Goal: Book appointment/travel/reservation

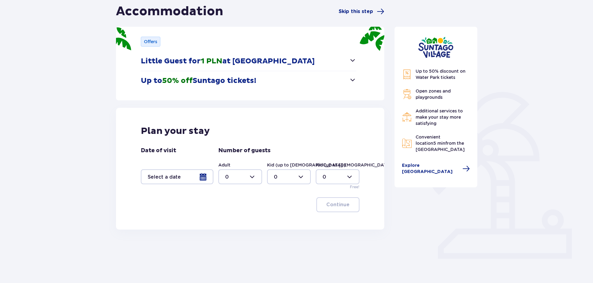
scroll to position [74, 0]
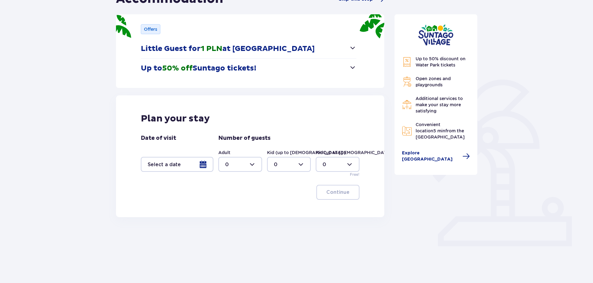
click at [204, 164] on div at bounding box center [177, 164] width 73 height 15
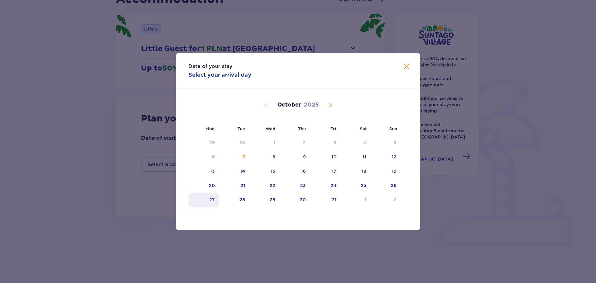
click at [213, 201] on div "27" at bounding box center [212, 199] width 6 height 6
click at [305, 200] on div "30" at bounding box center [303, 199] width 6 height 6
type input "27.10.25 - 30.10.25"
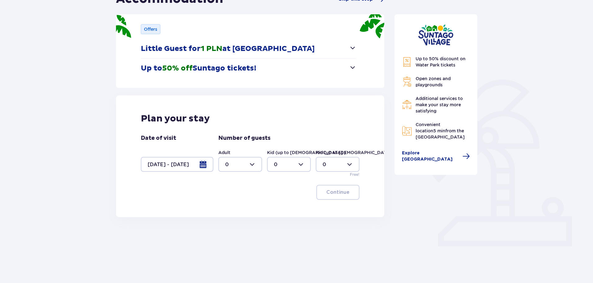
click at [259, 166] on div at bounding box center [240, 164] width 44 height 15
click at [235, 206] on div "2" at bounding box center [240, 209] width 30 height 7
type input "2"
click at [293, 162] on div at bounding box center [289, 164] width 44 height 15
click at [283, 199] on div "1" at bounding box center [289, 196] width 30 height 7
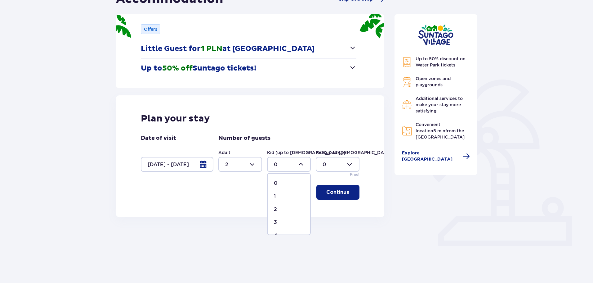
type input "1"
click at [350, 164] on div at bounding box center [338, 164] width 44 height 15
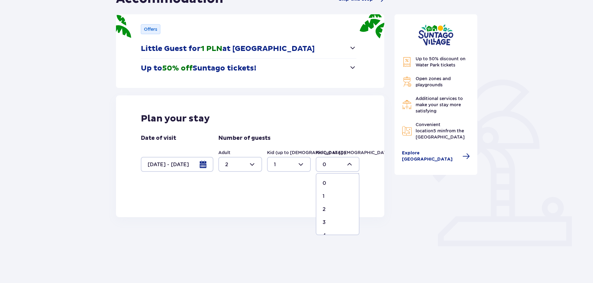
click at [328, 232] on div "4" at bounding box center [338, 235] width 30 height 7
type input "4"
click at [341, 190] on p "Continue" at bounding box center [337, 192] width 23 height 7
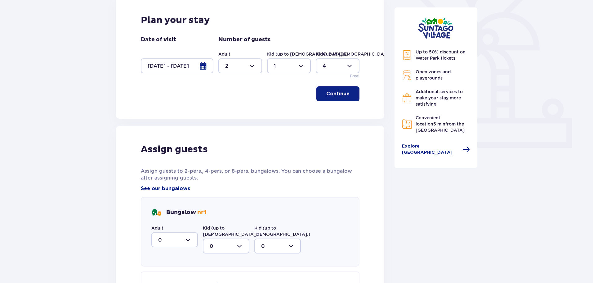
scroll to position [99, 0]
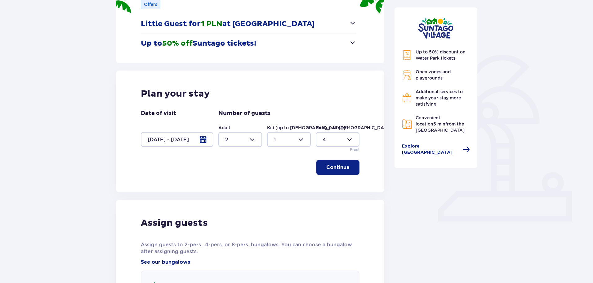
click at [345, 165] on button "Continue" at bounding box center [337, 167] width 43 height 15
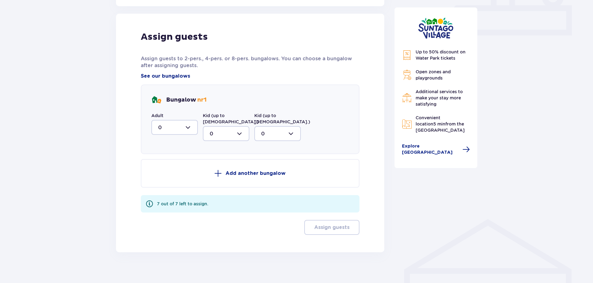
scroll to position [285, 0]
click at [178, 124] on div at bounding box center [174, 126] width 47 height 15
click at [170, 171] on div "2" at bounding box center [174, 171] width 33 height 7
type input "2"
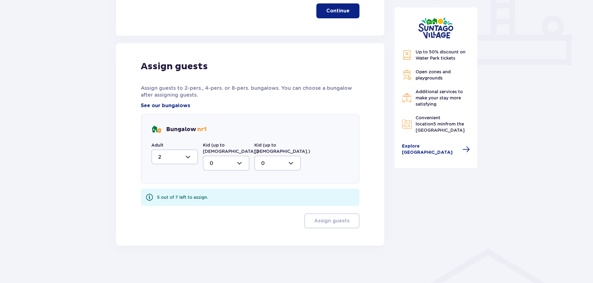
scroll to position [249, 0]
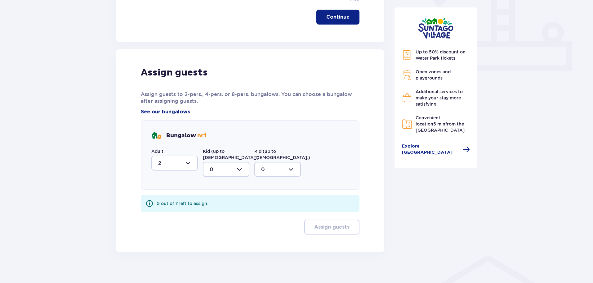
click at [235, 163] on div at bounding box center [226, 169] width 47 height 15
click at [220, 198] on div "1" at bounding box center [226, 201] width 33 height 7
type input "1"
click at [288, 163] on div at bounding box center [277, 169] width 47 height 15
click at [276, 234] on span "4" at bounding box center [277, 240] width 45 height 13
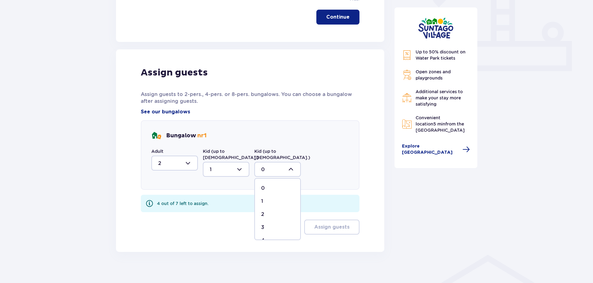
type input "4"
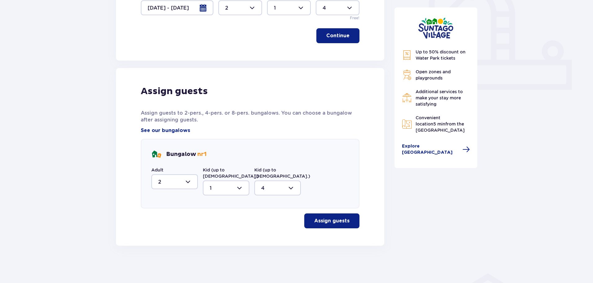
scroll to position [225, 0]
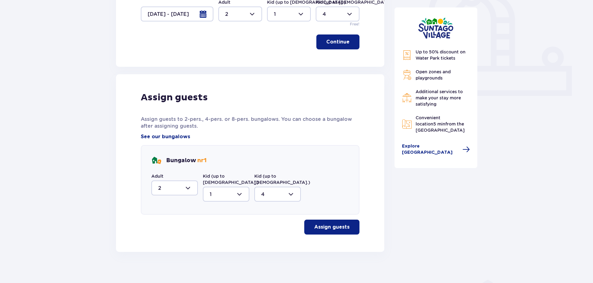
click at [319, 223] on p "Assign guests" at bounding box center [331, 226] width 35 height 7
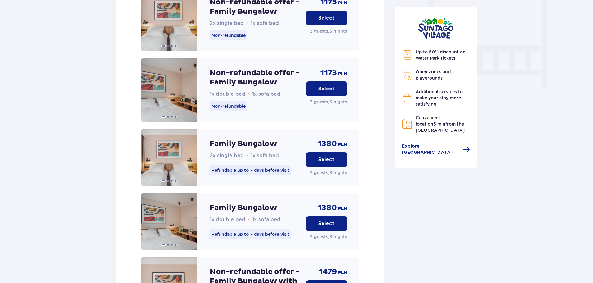
scroll to position [594, 0]
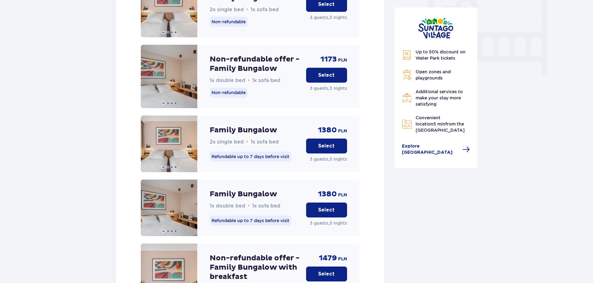
drag, startPoint x: 319, startPoint y: 204, endPoint x: 324, endPoint y: 208, distance: 7.0
click at [324, 208] on button "Select" at bounding box center [326, 209] width 41 height 15
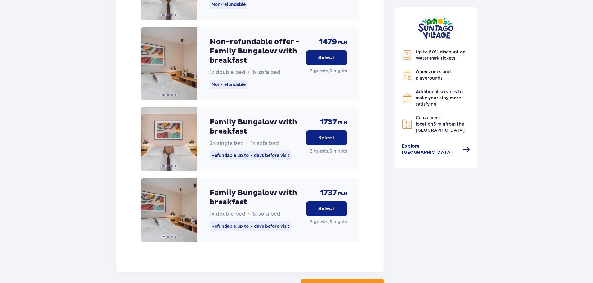
scroll to position [901, 0]
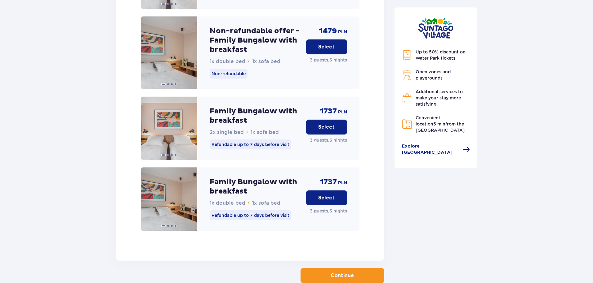
click at [336, 193] on button "Select" at bounding box center [326, 197] width 41 height 15
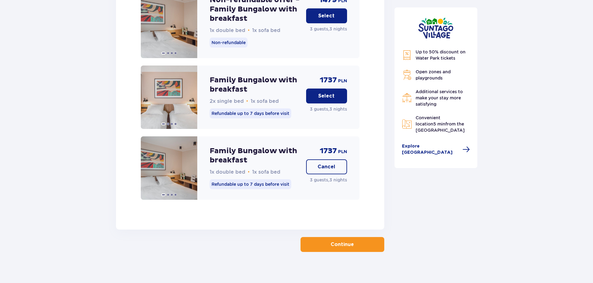
click at [346, 241] on p "Continue" at bounding box center [342, 244] width 23 height 7
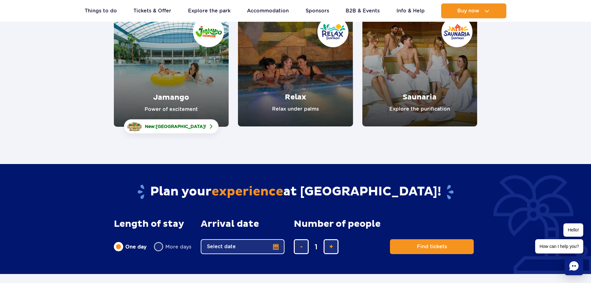
scroll to position [124, 0]
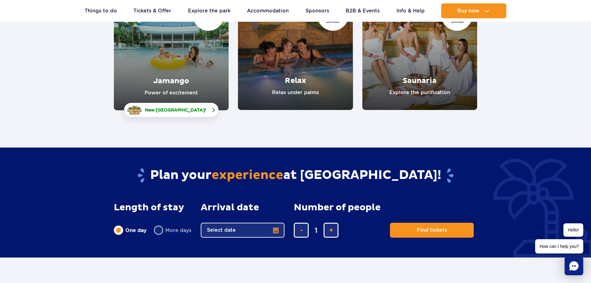
click at [169, 110] on span "Crocodile Island" at bounding box center [180, 109] width 49 height 5
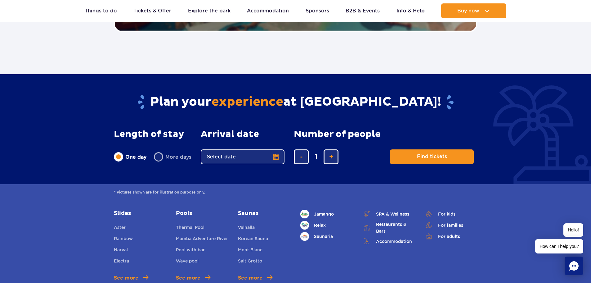
scroll to position [1458, 0]
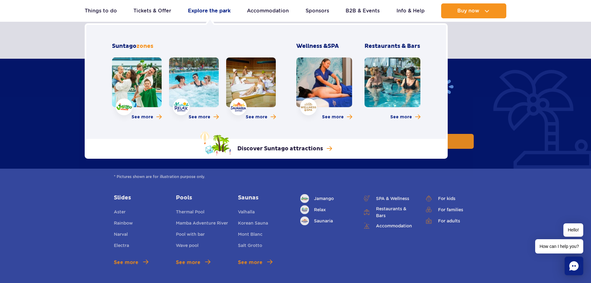
click at [196, 12] on link "Explore the park" at bounding box center [209, 10] width 42 height 15
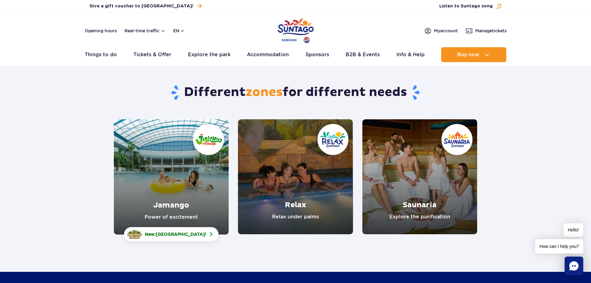
click at [176, 157] on link "Jamango" at bounding box center [171, 176] width 115 height 115
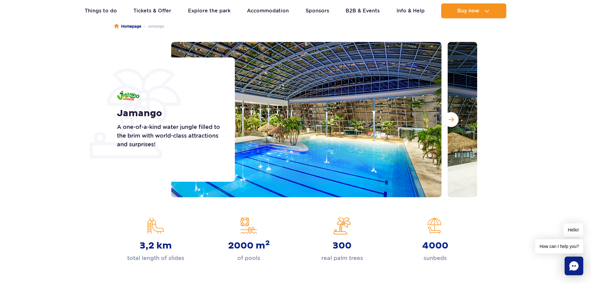
scroll to position [62, 0]
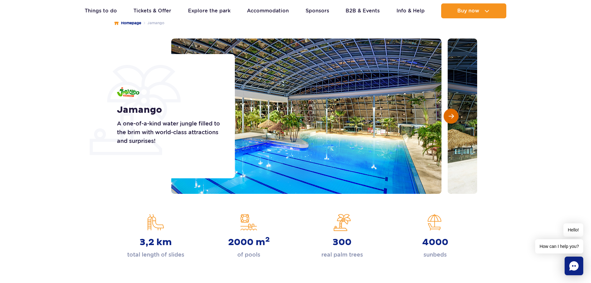
click at [455, 116] on button "Next slide" at bounding box center [451, 116] width 15 height 15
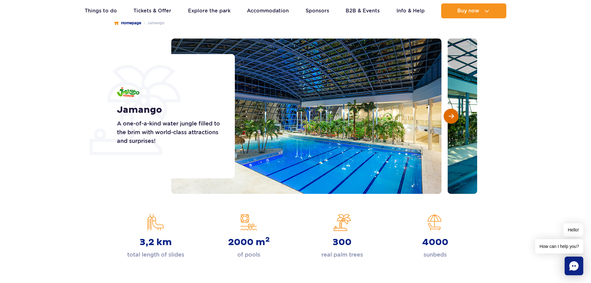
click at [455, 116] on button "Next slide" at bounding box center [451, 116] width 15 height 15
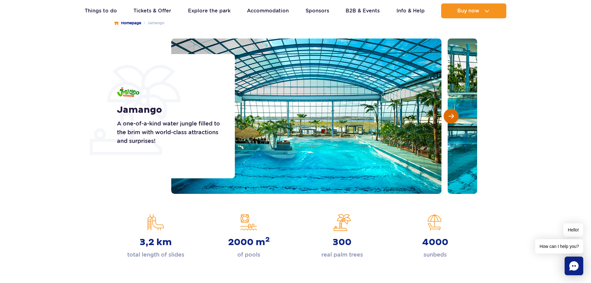
click at [455, 116] on button "Next slide" at bounding box center [451, 116] width 15 height 15
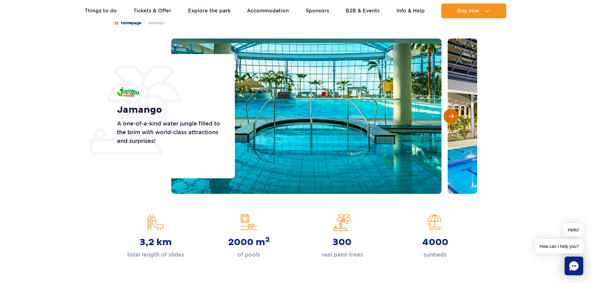
click at [455, 116] on button "Next slide" at bounding box center [451, 116] width 15 height 15
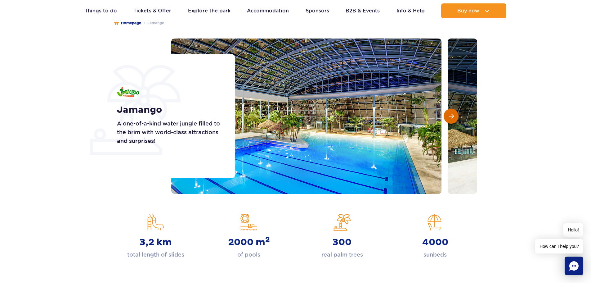
click at [455, 116] on button "Next slide" at bounding box center [451, 116] width 15 height 15
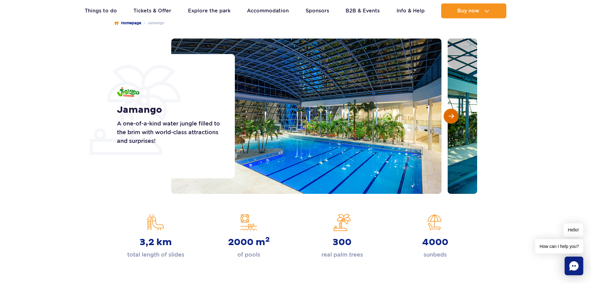
click at [455, 116] on button "Next slide" at bounding box center [451, 116] width 15 height 15
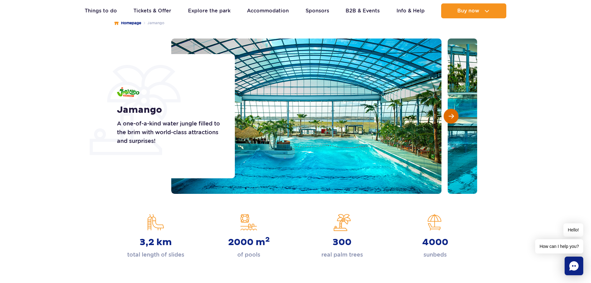
click at [455, 116] on button "Next slide" at bounding box center [451, 116] width 15 height 15
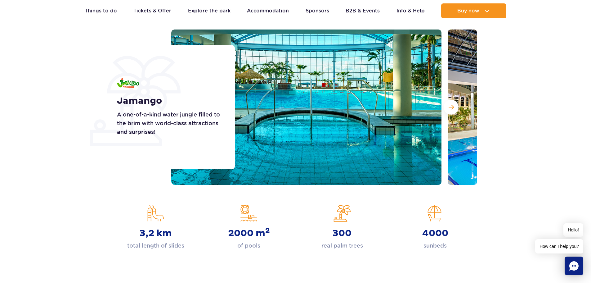
scroll to position [31, 0]
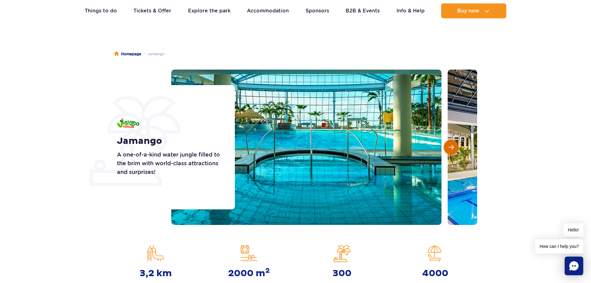
click at [449, 145] on span "Next slide" at bounding box center [450, 147] width 5 height 6
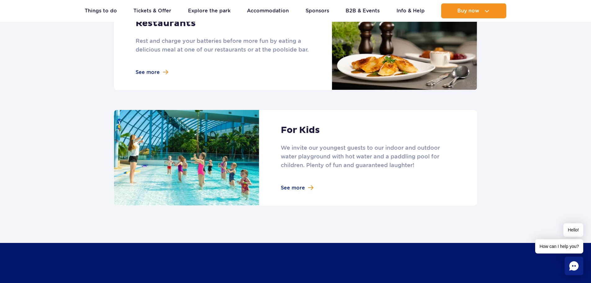
scroll to position [837, 0]
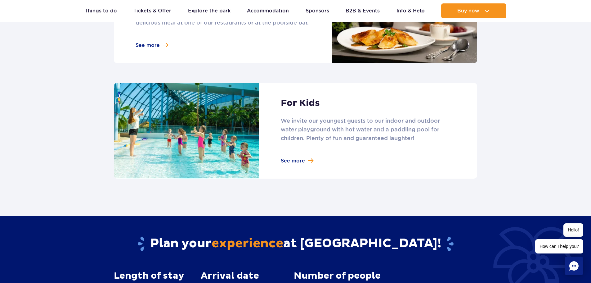
click at [293, 156] on link at bounding box center [295, 131] width 363 height 96
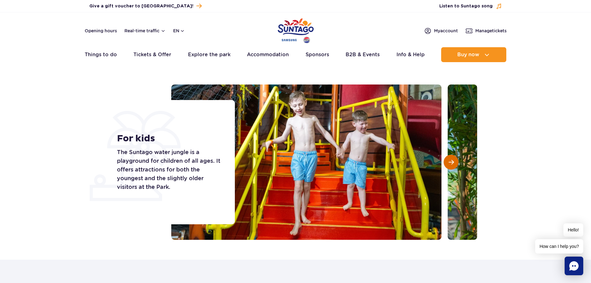
click at [455, 163] on button "Next slide" at bounding box center [451, 161] width 15 height 15
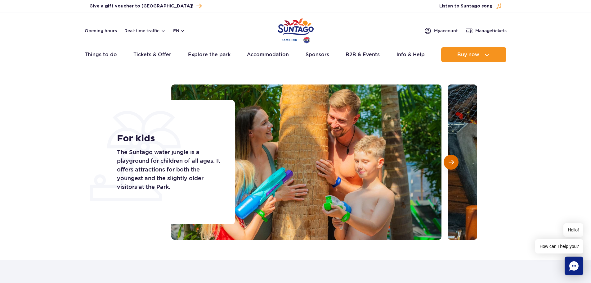
click at [455, 163] on button "Next slide" at bounding box center [451, 161] width 15 height 15
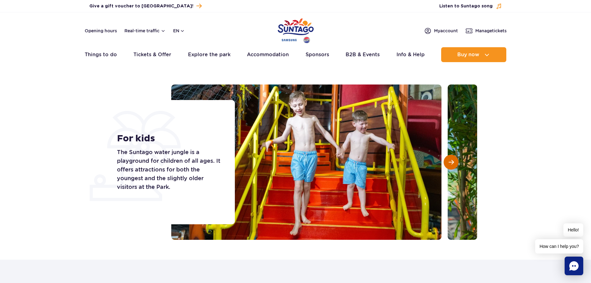
click at [455, 163] on button "Next slide" at bounding box center [451, 161] width 15 height 15
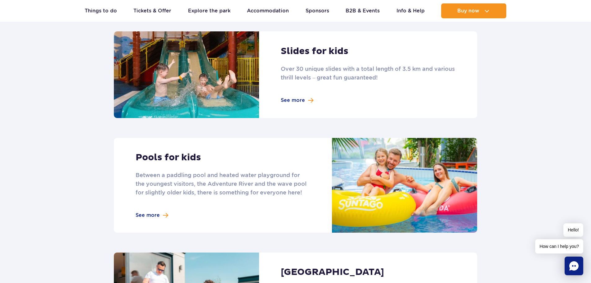
scroll to position [651, 0]
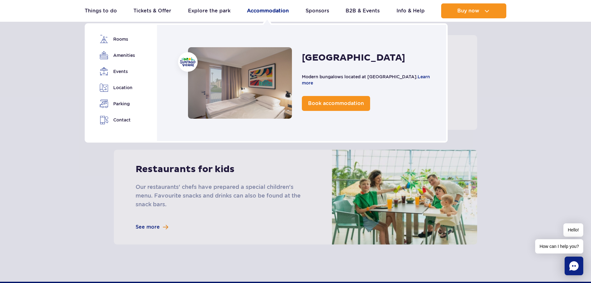
click at [278, 9] on link "Accommodation" at bounding box center [268, 10] width 42 height 15
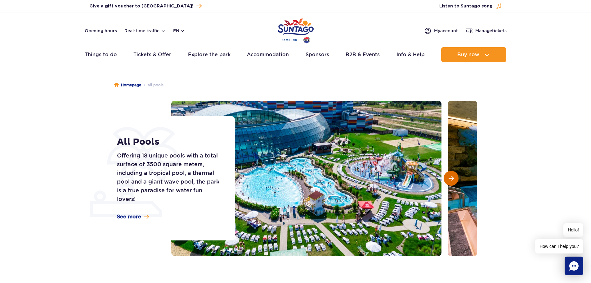
click at [449, 178] on span "Next slide" at bounding box center [450, 178] width 5 height 6
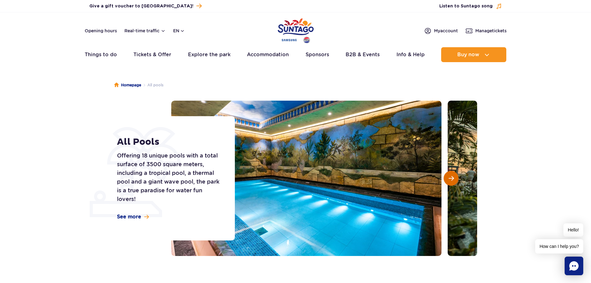
click at [449, 178] on span "Next slide" at bounding box center [450, 178] width 5 height 6
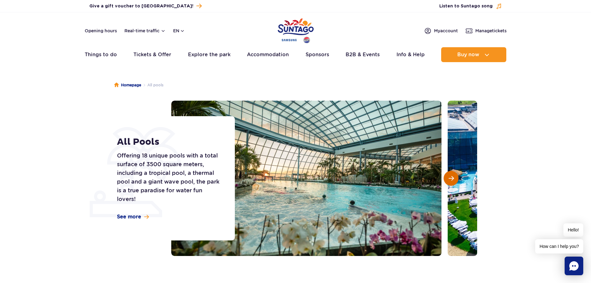
click at [449, 178] on span "Next slide" at bounding box center [450, 178] width 5 height 6
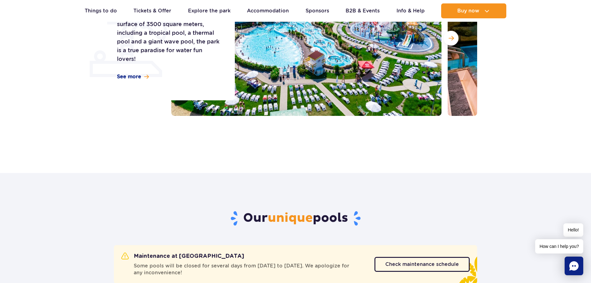
scroll to position [155, 0]
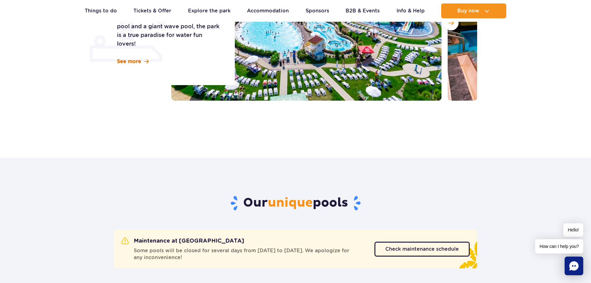
click at [130, 63] on span "See more" at bounding box center [129, 61] width 24 height 7
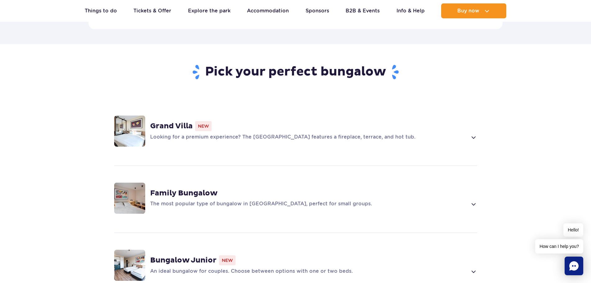
scroll to position [434, 0]
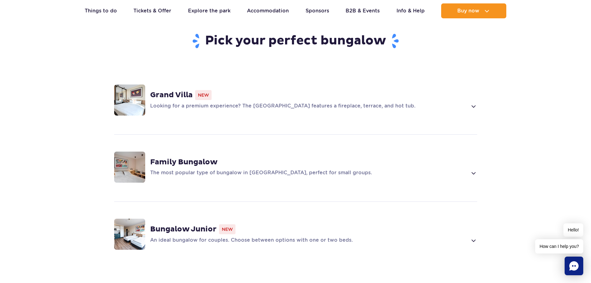
drag, startPoint x: 205, startPoint y: 149, endPoint x: 158, endPoint y: 151, distance: 47.5
click at [158, 157] on strong "Family Bungalow" at bounding box center [183, 161] width 67 height 9
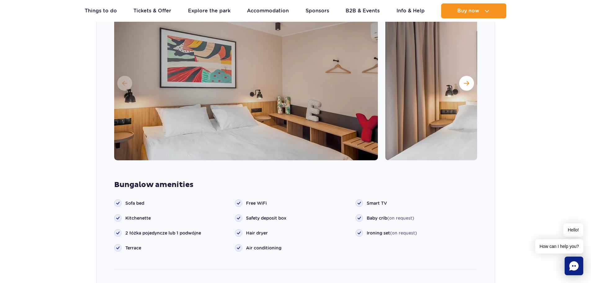
scroll to position [588, 0]
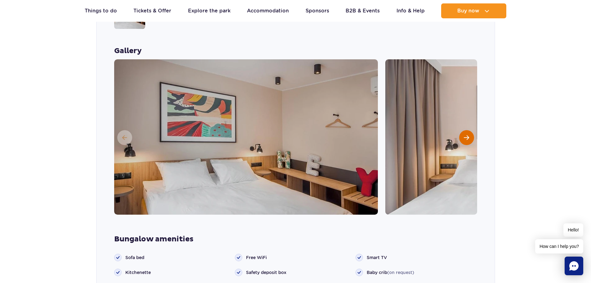
click at [470, 130] on button "Next slide" at bounding box center [466, 137] width 15 height 15
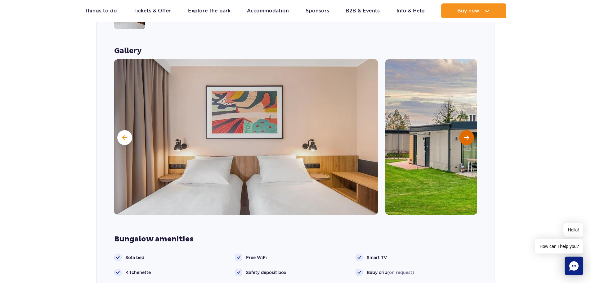
click at [469, 130] on button "Next slide" at bounding box center [466, 137] width 15 height 15
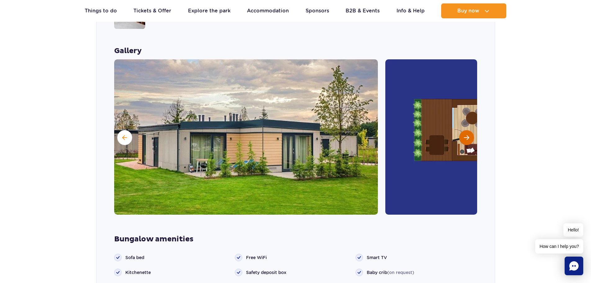
click at [469, 130] on button "Next slide" at bounding box center [466, 137] width 15 height 15
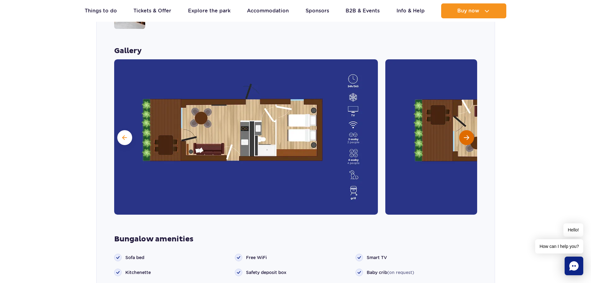
click at [469, 130] on button "Next slide" at bounding box center [466, 137] width 15 height 15
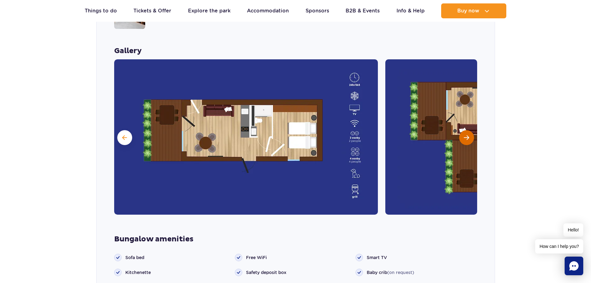
click at [469, 130] on button "Next slide" at bounding box center [466, 137] width 15 height 15
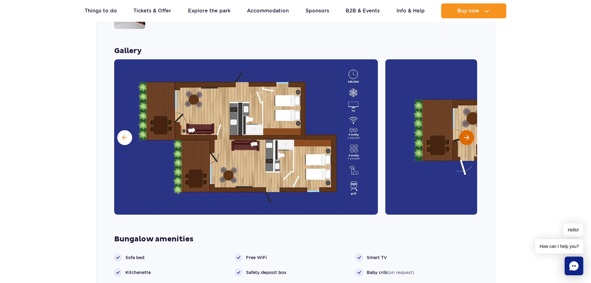
click at [469, 130] on button "Next slide" at bounding box center [466, 137] width 15 height 15
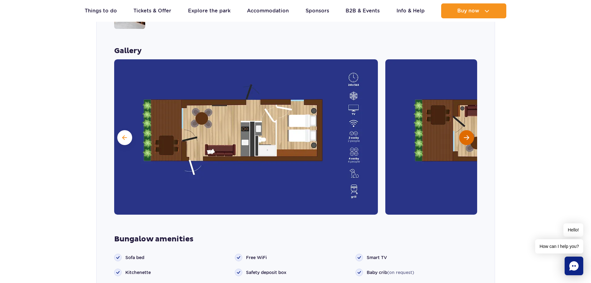
click at [470, 130] on button "Next slide" at bounding box center [466, 137] width 15 height 15
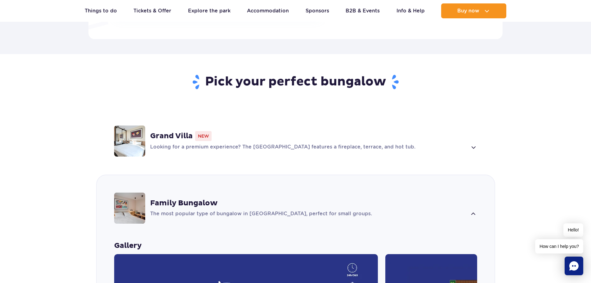
scroll to position [371, 0]
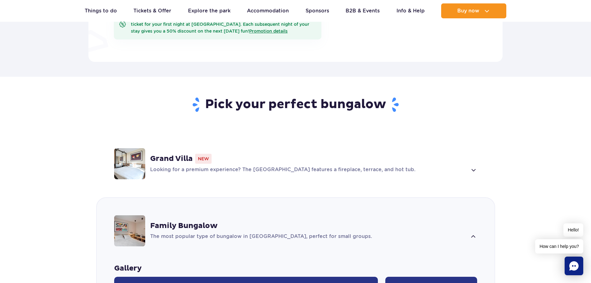
click at [171, 154] on strong "Grand Villa" at bounding box center [171, 158] width 42 height 9
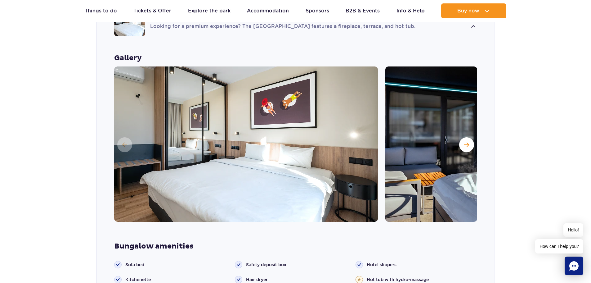
scroll to position [504, 0]
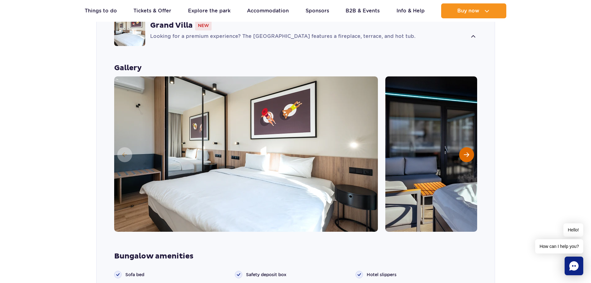
click at [464, 152] on span "Next slide" at bounding box center [466, 155] width 5 height 6
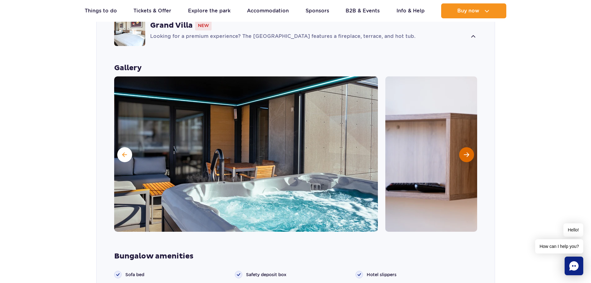
click at [464, 152] on span "Next slide" at bounding box center [466, 155] width 5 height 6
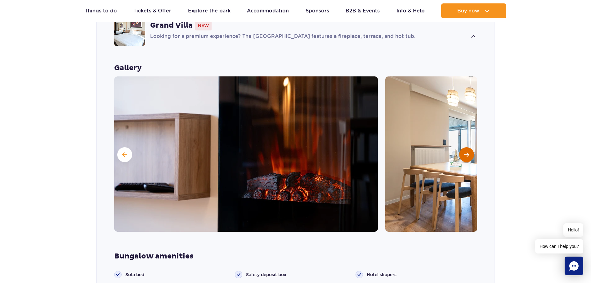
click at [464, 152] on span "Next slide" at bounding box center [466, 155] width 5 height 6
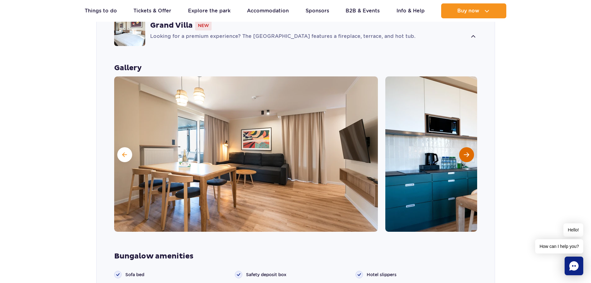
click at [464, 152] on span "Next slide" at bounding box center [466, 155] width 5 height 6
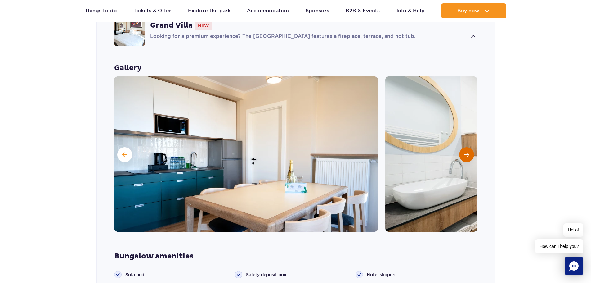
click at [464, 152] on span "Next slide" at bounding box center [466, 155] width 5 height 6
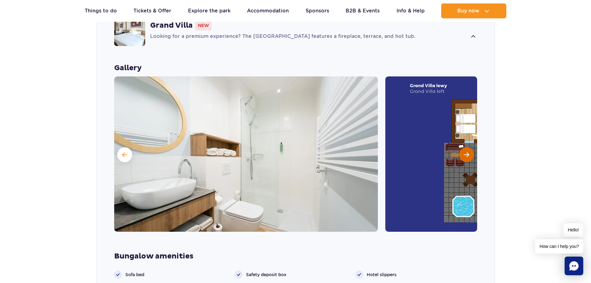
click at [464, 152] on span "Next slide" at bounding box center [466, 155] width 5 height 6
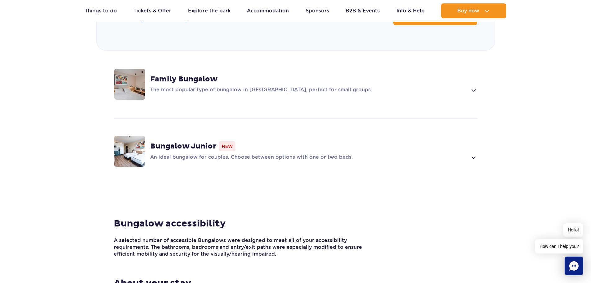
scroll to position [907, 0]
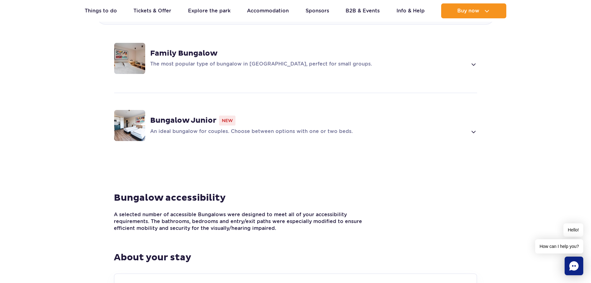
click at [190, 116] on strong "Bungalow Junior" at bounding box center [183, 120] width 66 height 9
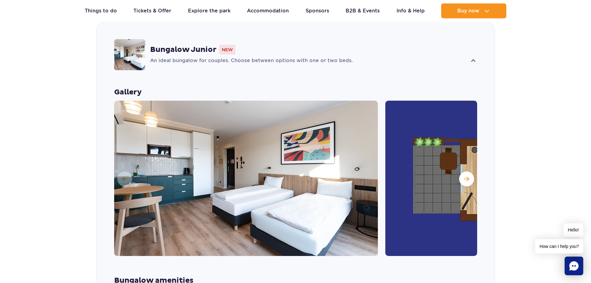
scroll to position [628, 0]
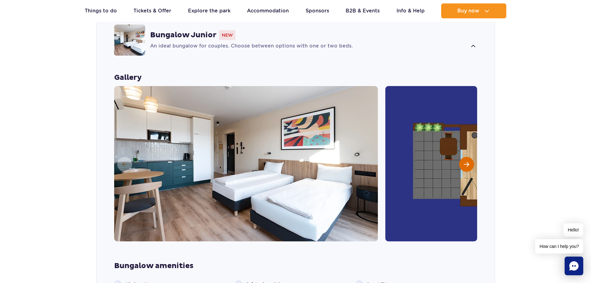
click at [468, 161] on span "Next slide" at bounding box center [466, 164] width 5 height 6
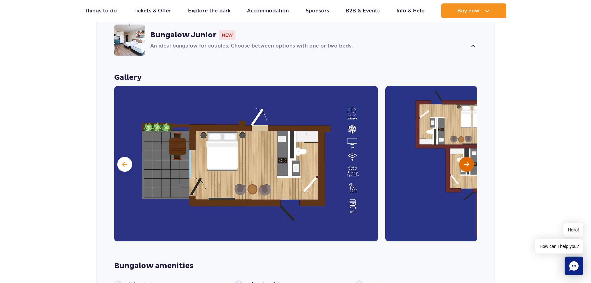
click at [468, 161] on span "Next slide" at bounding box center [466, 164] width 5 height 6
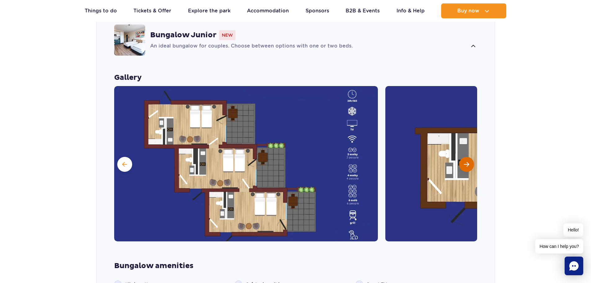
click at [468, 161] on span "Next slide" at bounding box center [466, 164] width 5 height 6
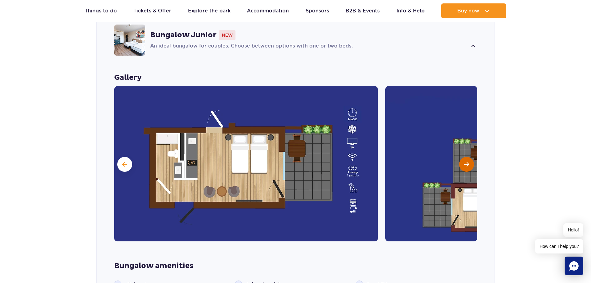
click at [468, 161] on span "Next slide" at bounding box center [466, 164] width 5 height 6
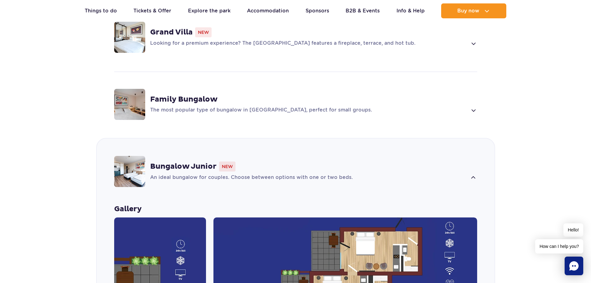
scroll to position [504, 0]
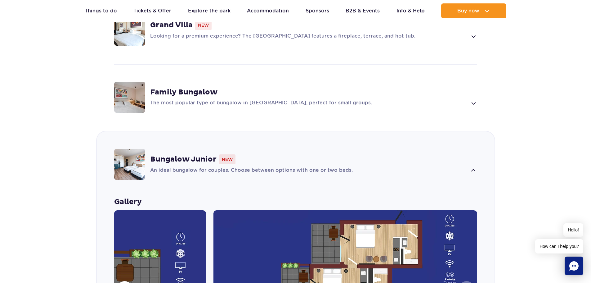
click at [205, 154] on strong "Bungalow Junior" at bounding box center [183, 158] width 66 height 9
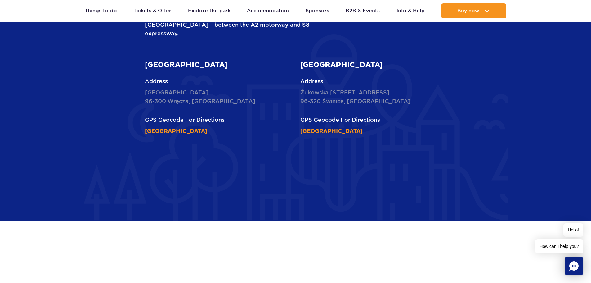
scroll to position [1652, 0]
